Goal: Contribute content: Contribute content

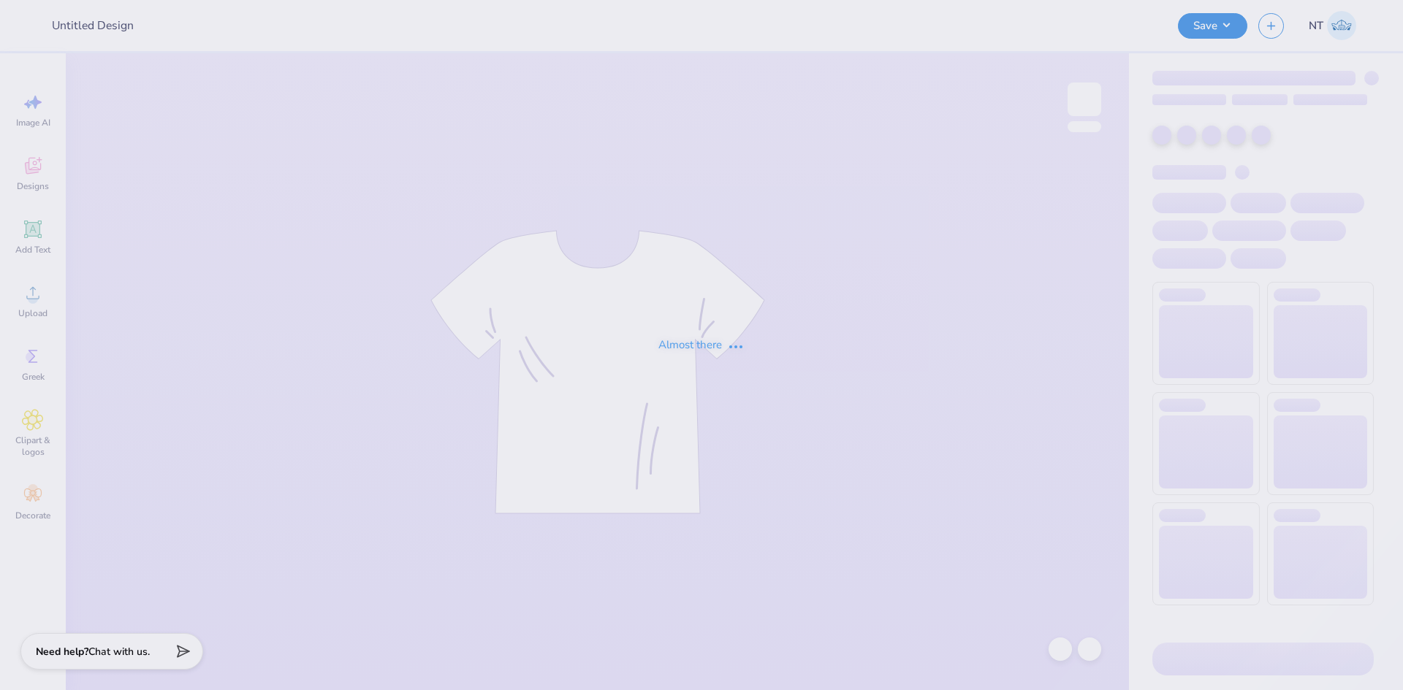
type input "Happy Tails Tees"
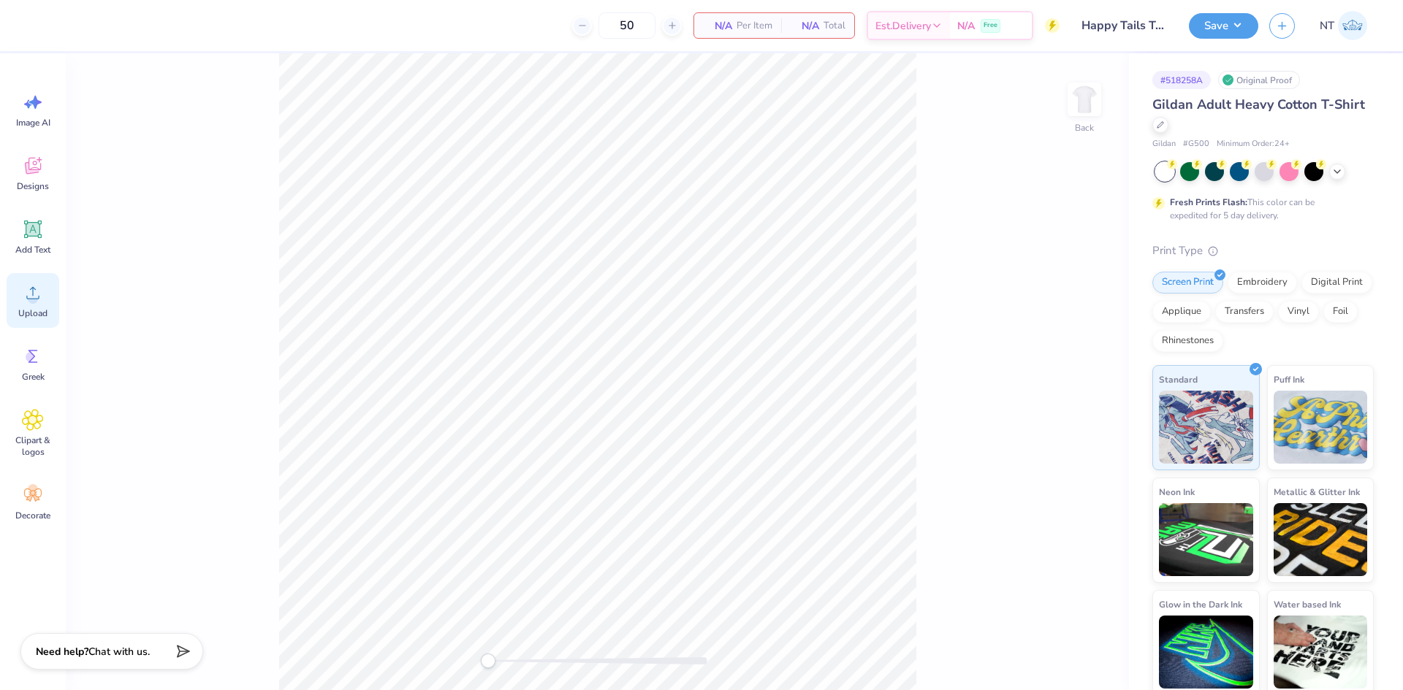
click at [26, 313] on span "Upload" at bounding box center [32, 314] width 29 height 12
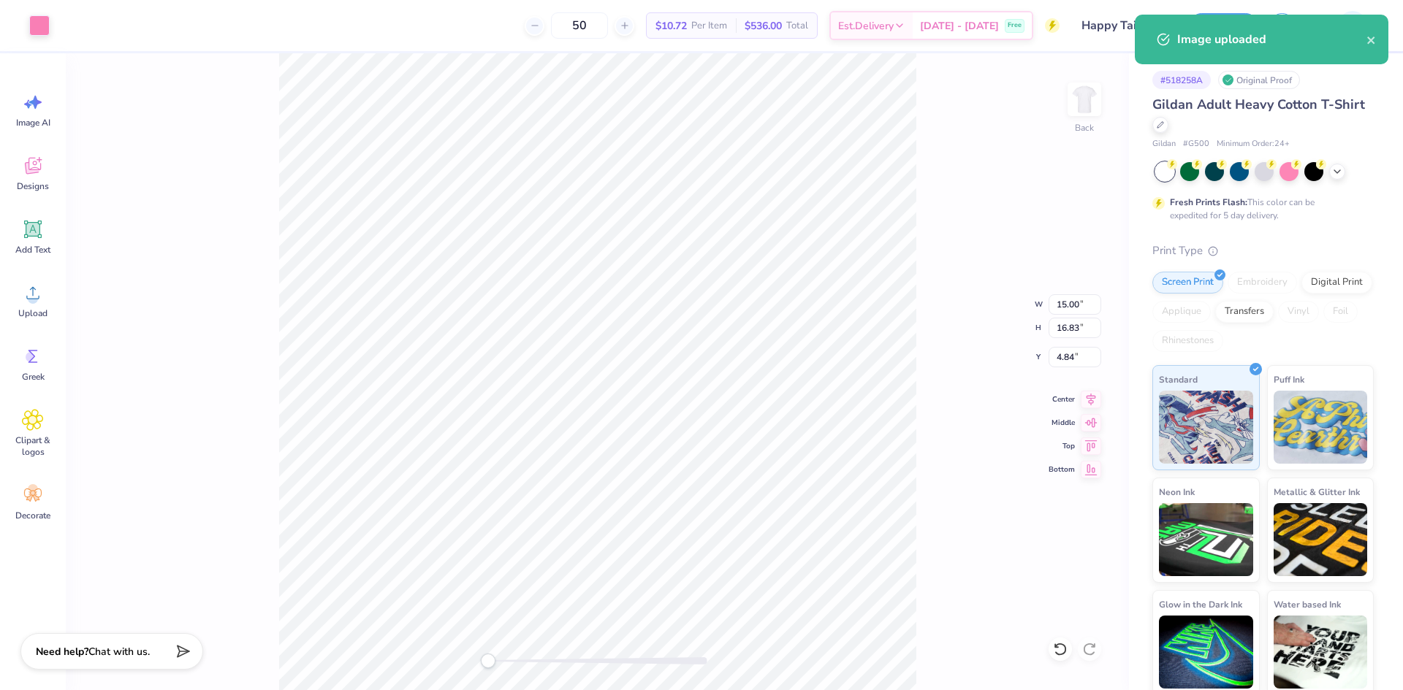
type input "9.02"
type input "10.12"
type input "11.55"
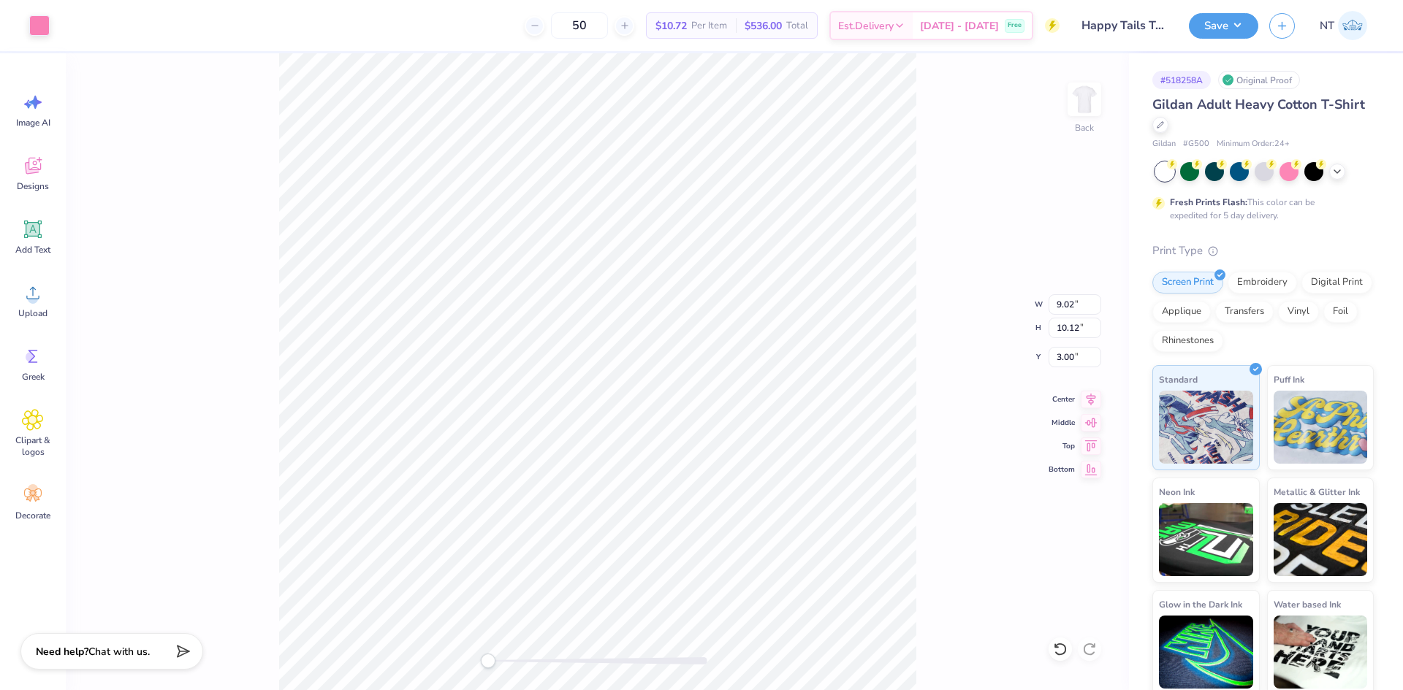
click at [1068, 316] on div "Back W 9.02 9.02 " H 10.12 10.12 " Y 3.00 3.00 " Center Middle Top Bottom" at bounding box center [597, 371] width 1063 height 637
click at [1046, 289] on div "Back W 9.02 9.02 " H 10.12 10.12 " Y 3.00 3.00 " Center Middle Top Bottom" at bounding box center [597, 371] width 1063 height 637
click at [1066, 296] on div "Back" at bounding box center [597, 371] width 1063 height 637
click at [1066, 300] on input "9.02" at bounding box center [1074, 304] width 53 height 20
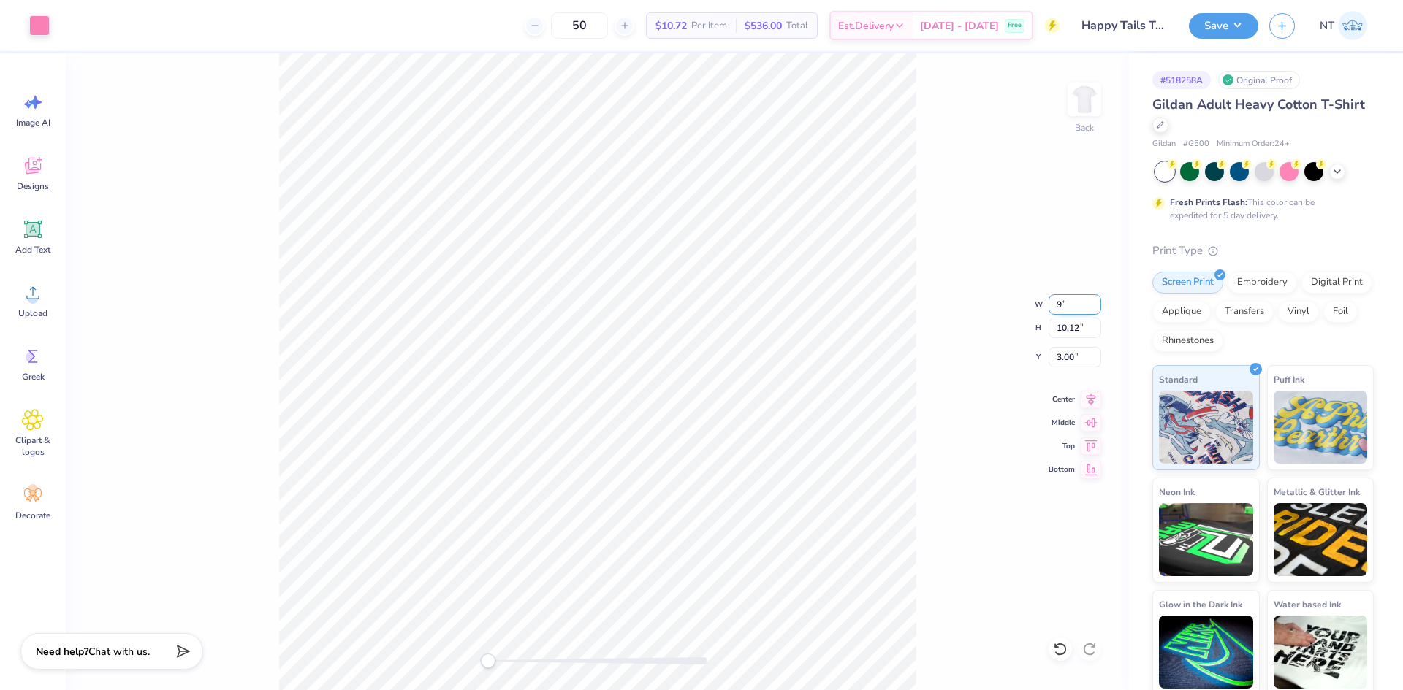
type input "9.00"
type input "10.10"
click at [1073, 357] on input "3.01" at bounding box center [1074, 357] width 53 height 20
drag, startPoint x: 1073, startPoint y: 357, endPoint x: 1063, endPoint y: 357, distance: 9.5
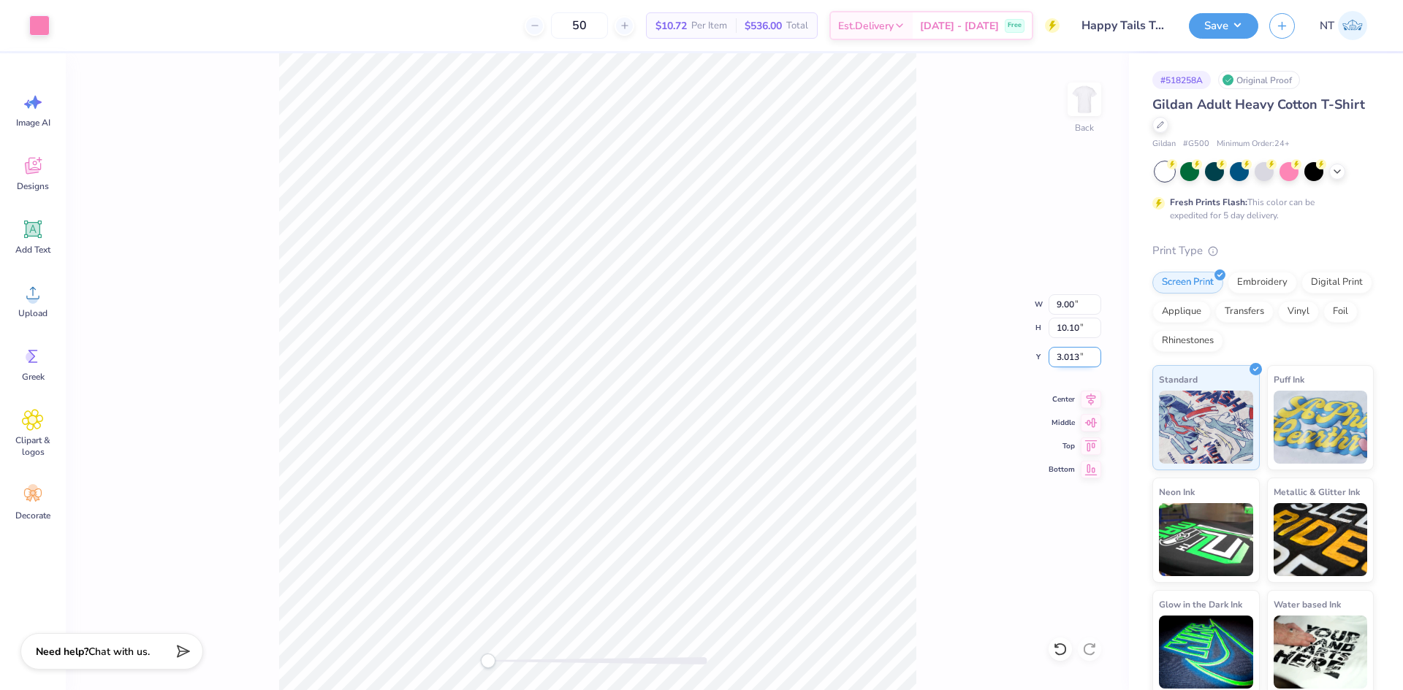
click at [1063, 357] on input "3.013" at bounding box center [1074, 357] width 53 height 20
type input "3"
click at [40, 235] on icon at bounding box center [33, 230] width 18 height 18
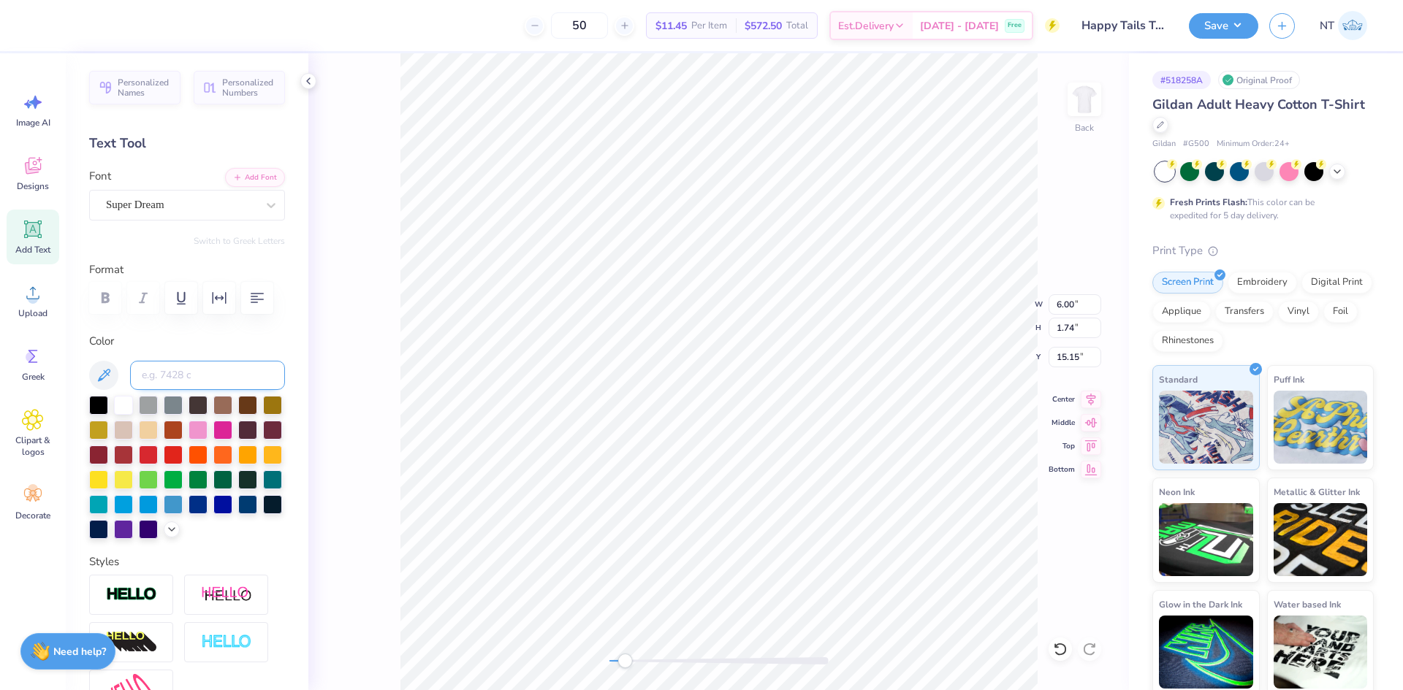
click at [201, 368] on input at bounding box center [207, 375] width 155 height 29
type input "211"
type textarea "UTAMPA"
click at [215, 218] on div "Super Dream" at bounding box center [187, 205] width 196 height 31
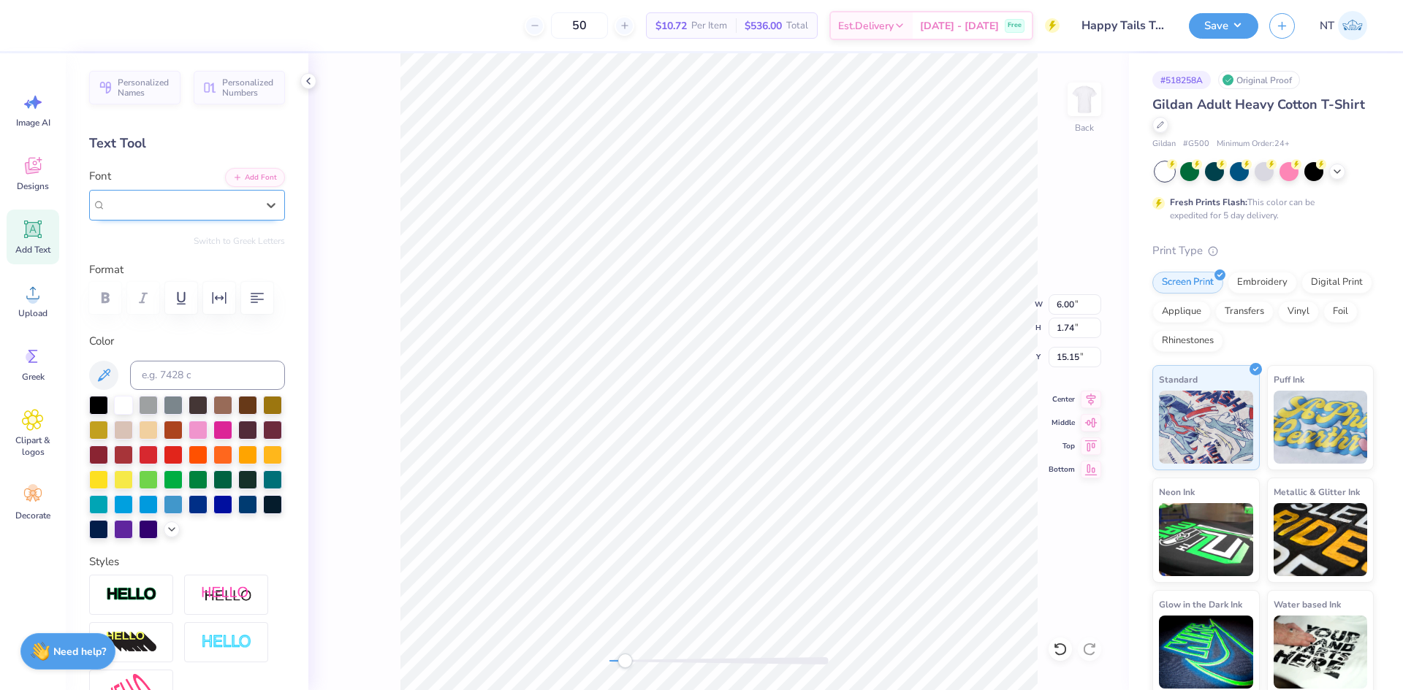
click at [192, 206] on div "Super Dream" at bounding box center [181, 205] width 151 height 17
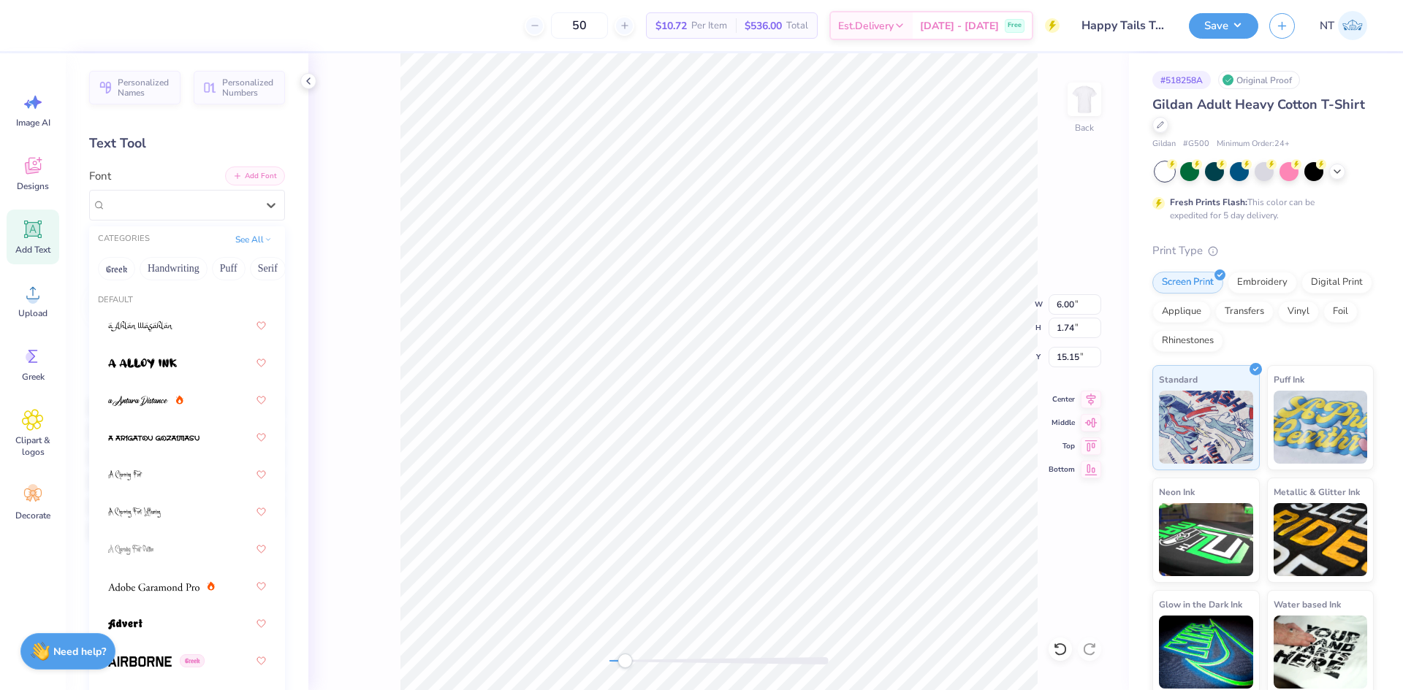
click at [232, 176] on button "Add Font" at bounding box center [255, 176] width 60 height 19
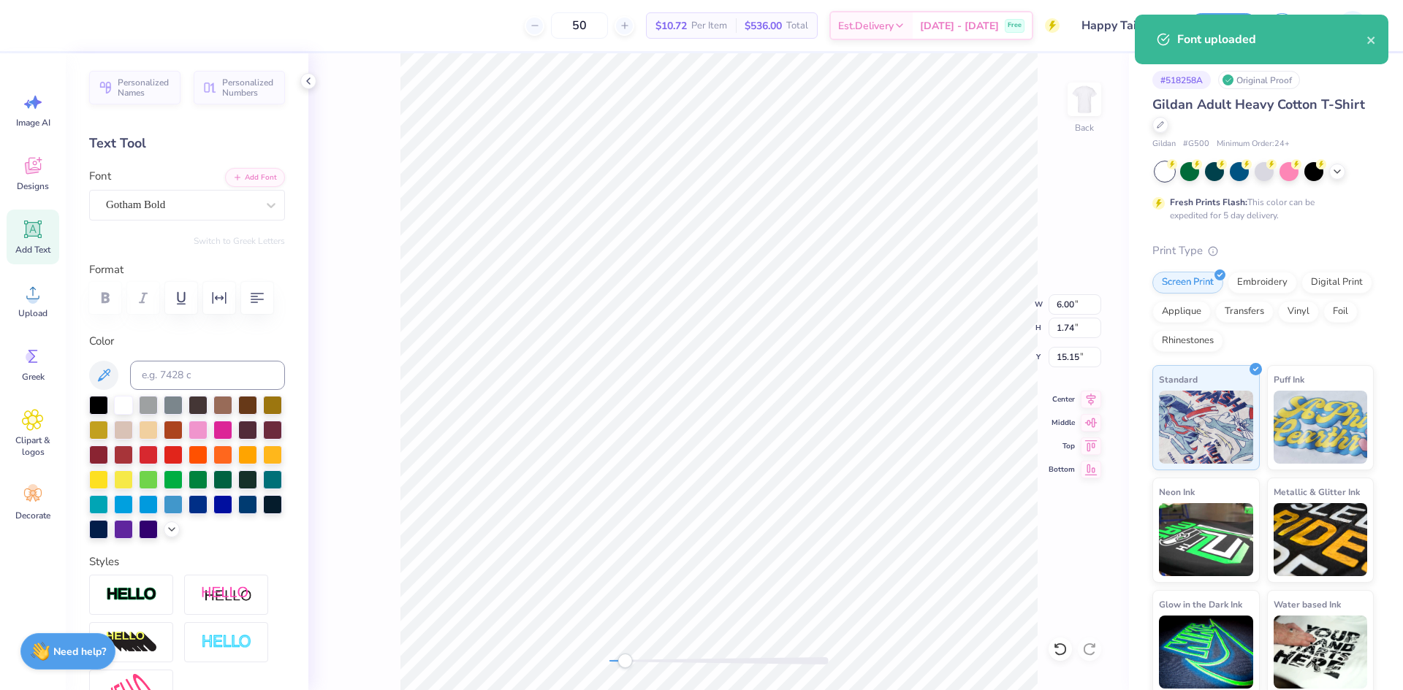
type input "3.56"
type input "0.60"
type input "16.31"
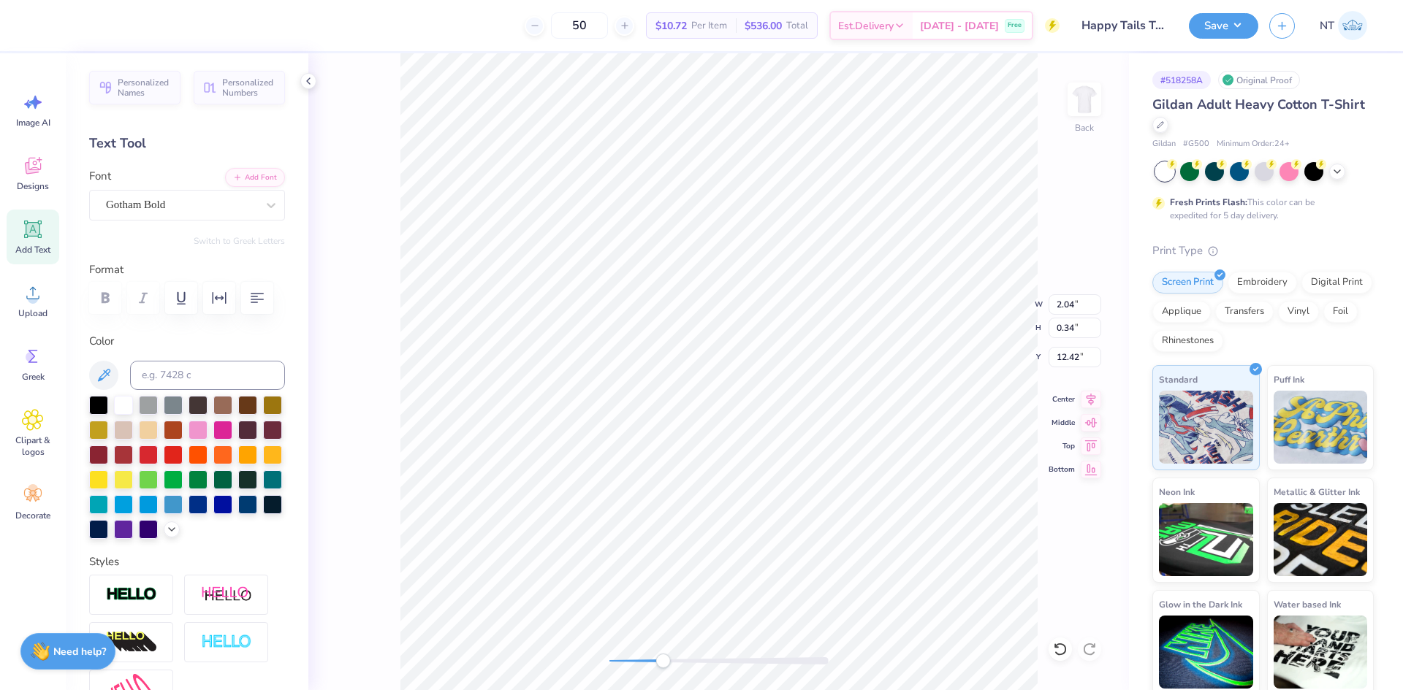
type input "2.04"
type input "0.34"
type input "12.42"
click at [306, 80] on icon at bounding box center [308, 81] width 12 height 12
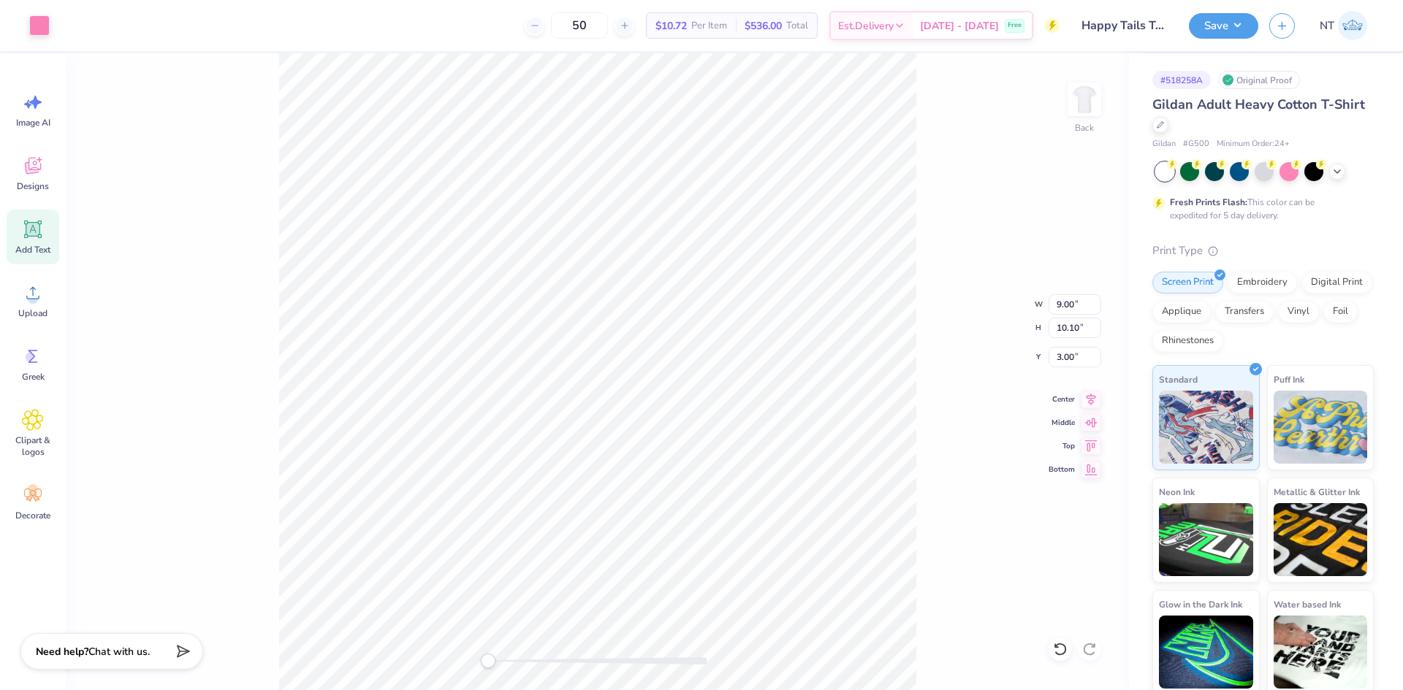
click at [1259, 34] on div "Save NT" at bounding box center [1296, 25] width 214 height 51
click at [1238, 25] on button "Save" at bounding box center [1223, 24] width 69 height 26
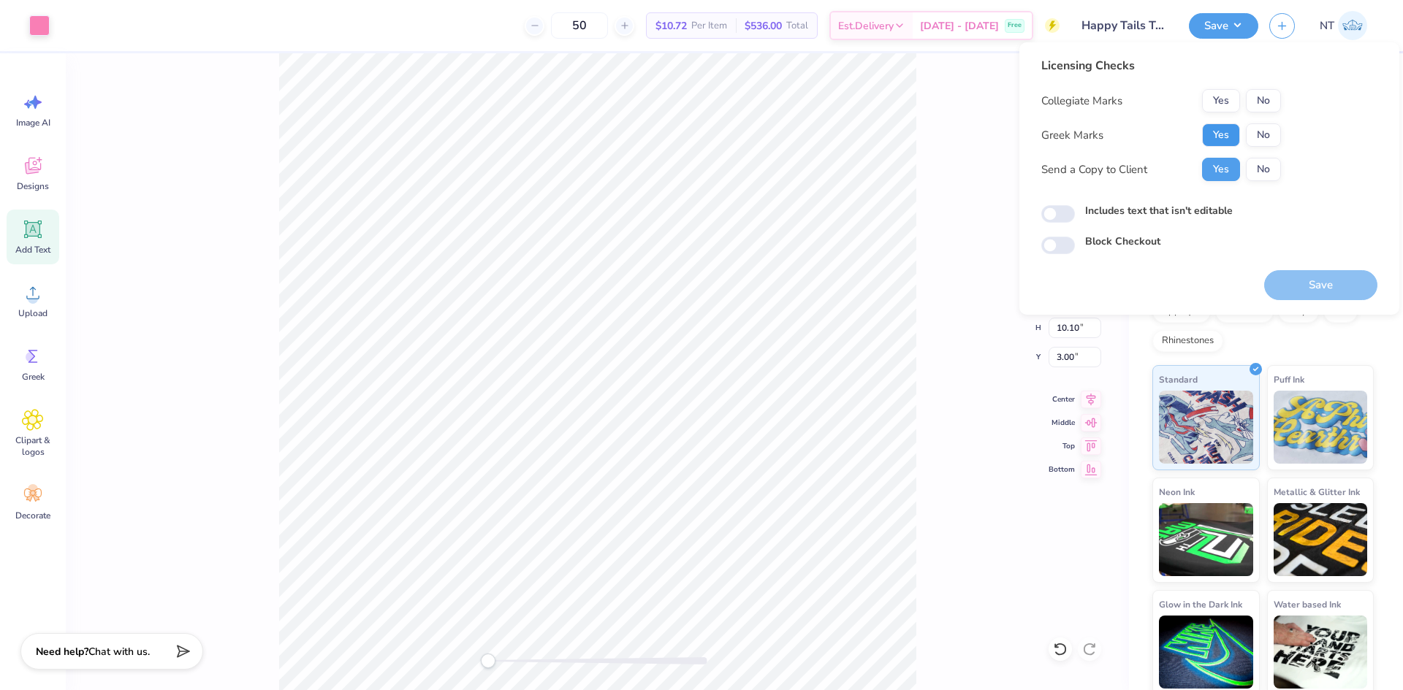
click at [1219, 140] on button "Yes" at bounding box center [1221, 134] width 38 height 23
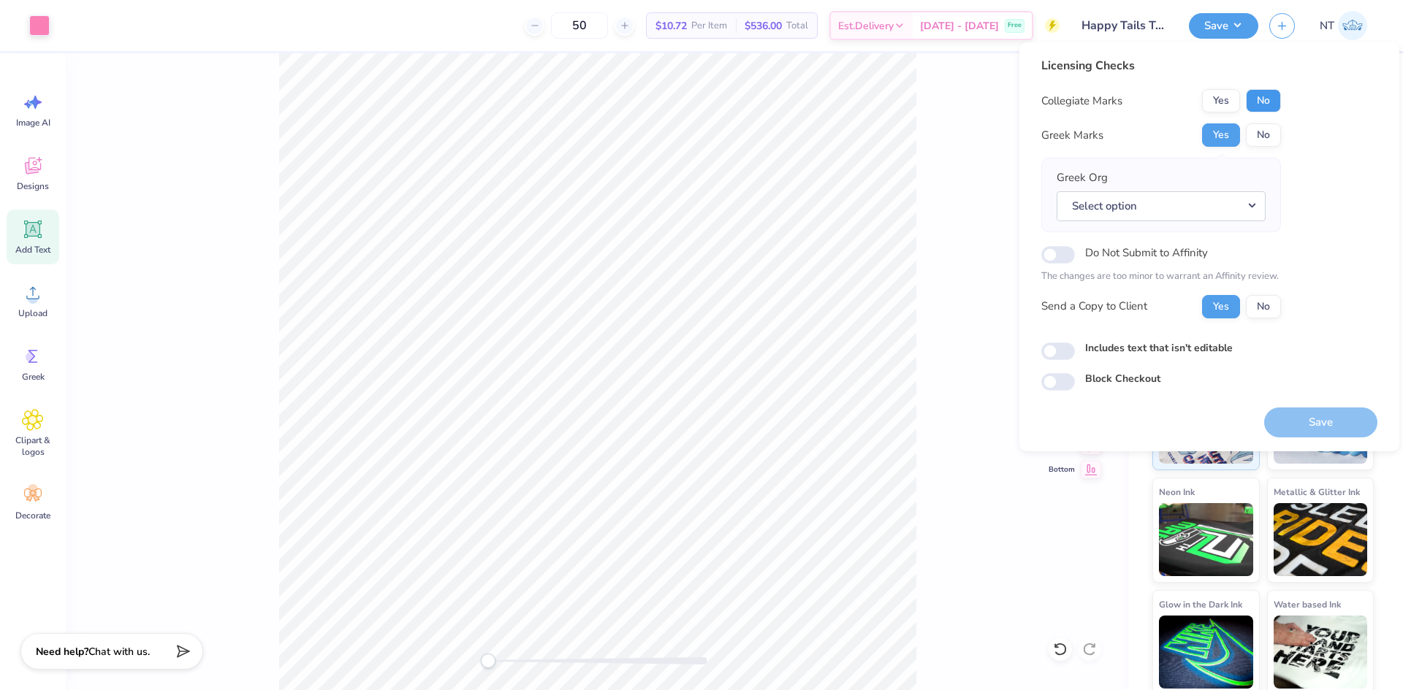
click at [1268, 108] on button "No" at bounding box center [1263, 100] width 35 height 23
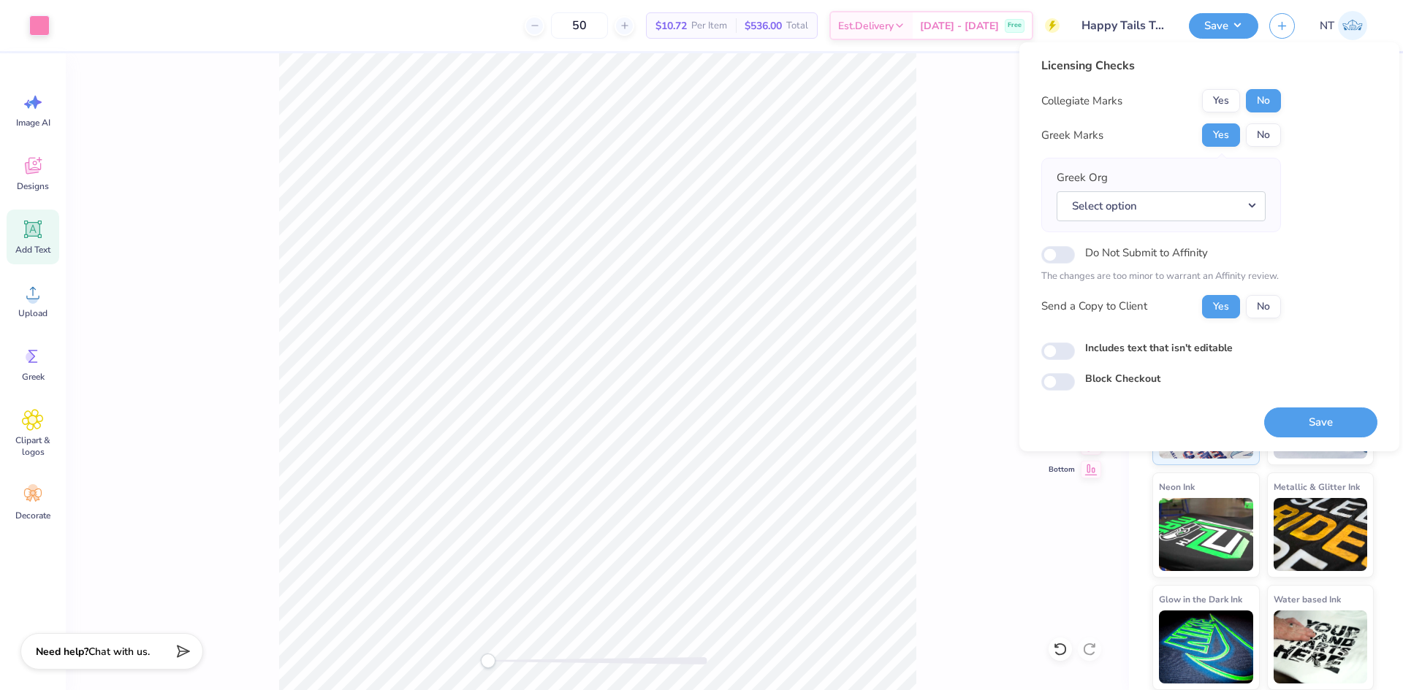
click at [1166, 356] on div "Includes text that isn't editable" at bounding box center [1209, 348] width 336 height 17
click at [1178, 347] on label "Includes text that isn't editable" at bounding box center [1159, 347] width 148 height 15
click at [1075, 347] on input "Includes text that isn't editable" at bounding box center [1058, 352] width 34 height 18
checkbox input "true"
click at [1291, 419] on button "Save" at bounding box center [1320, 423] width 113 height 30
